Goal: Browse casually

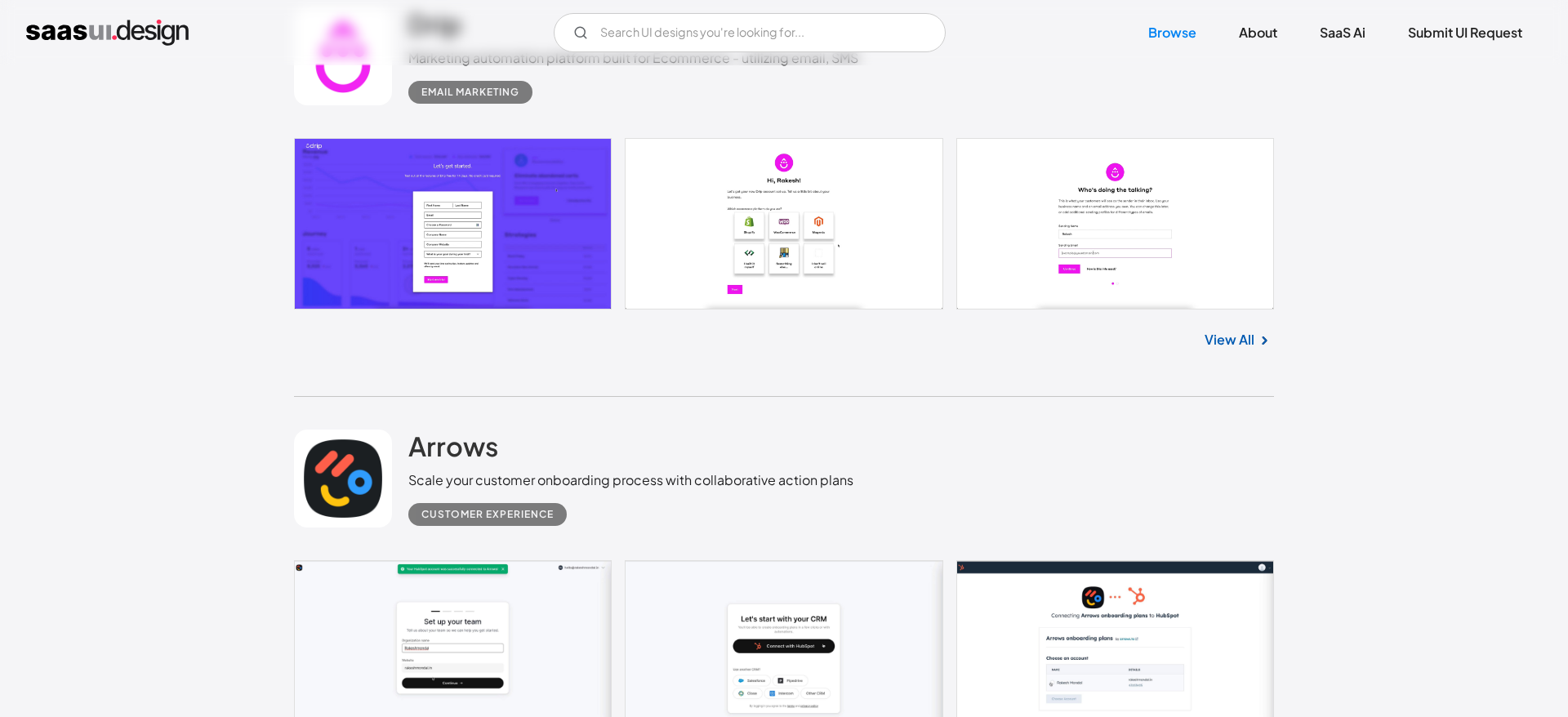
scroll to position [7089, 0]
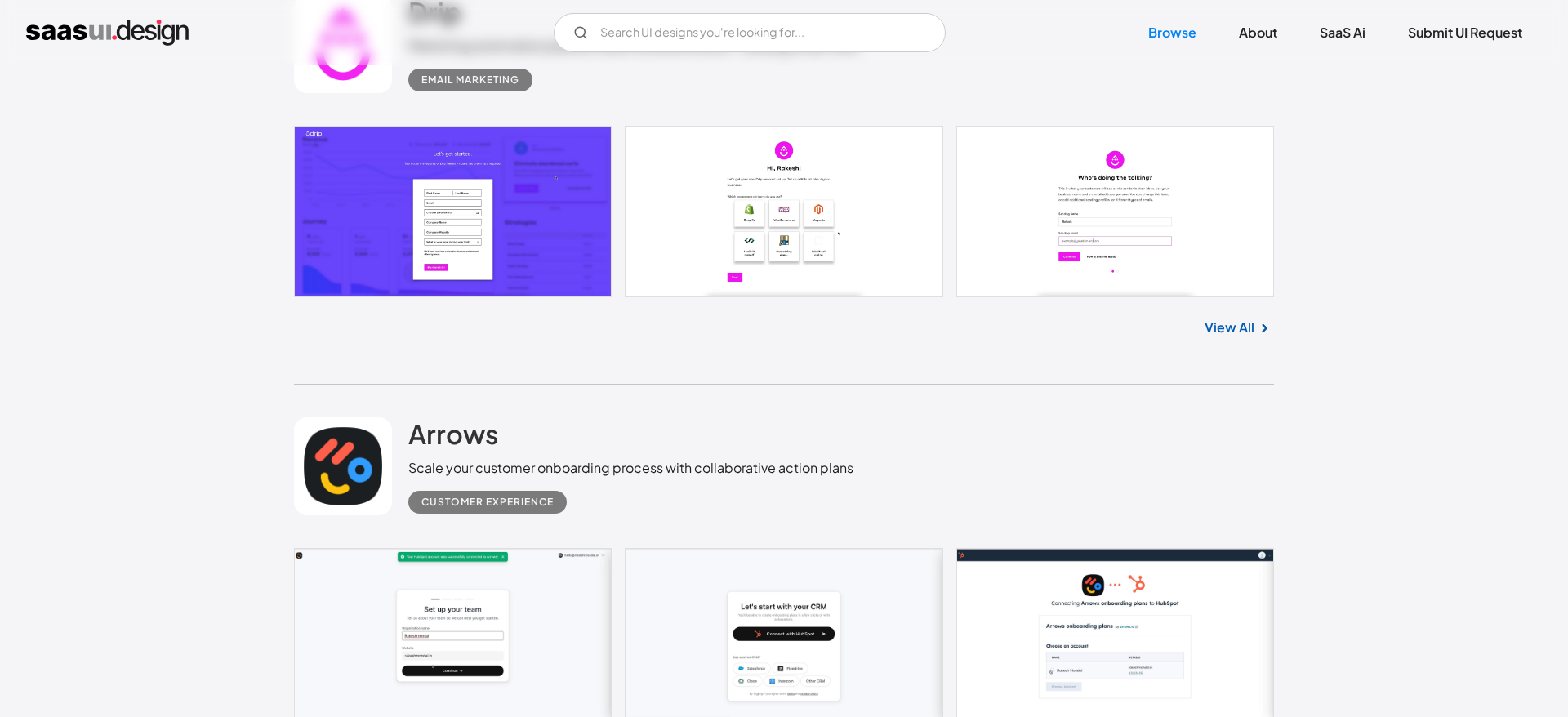
click at [560, 225] on link at bounding box center [784, 211] width 980 height 171
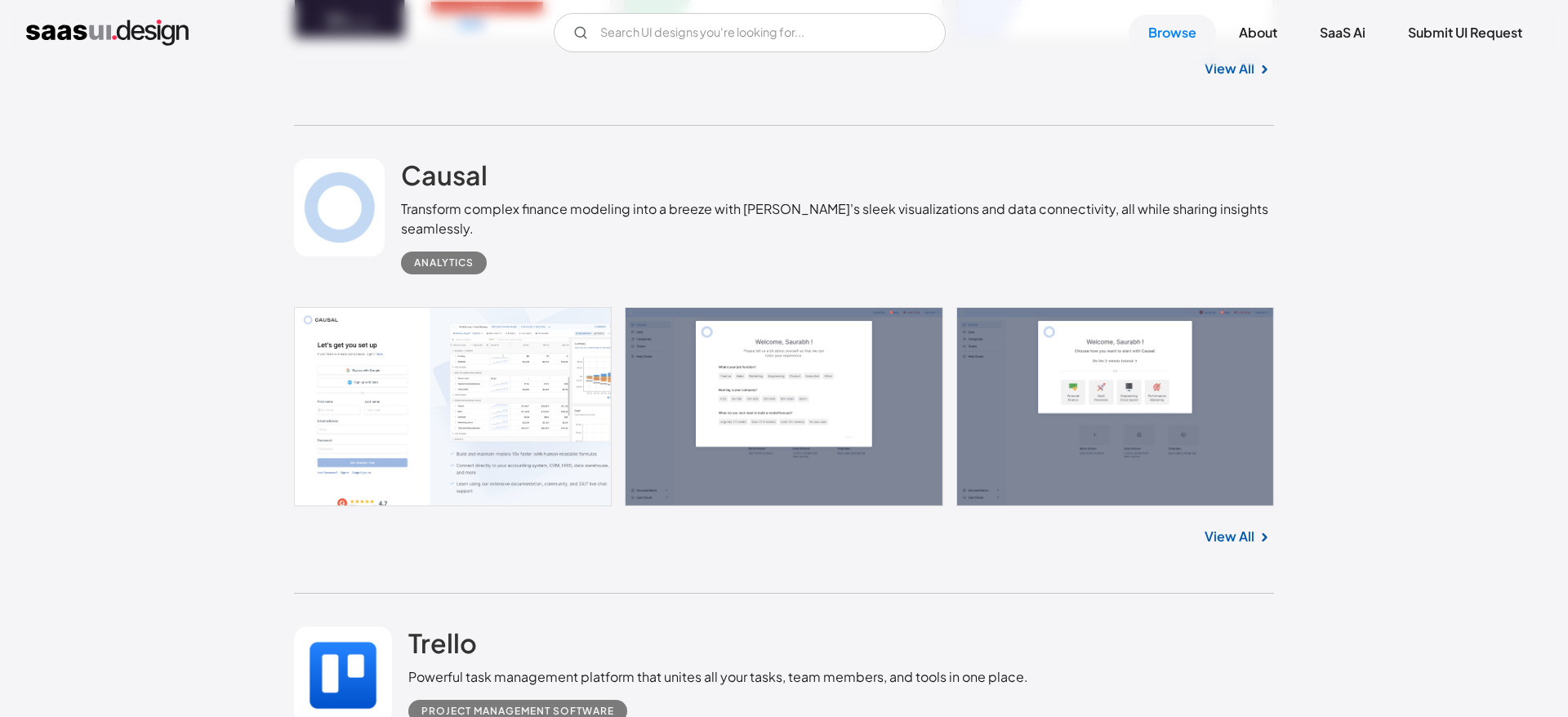
scroll to position [10357, 0]
